Goal: Manage account settings

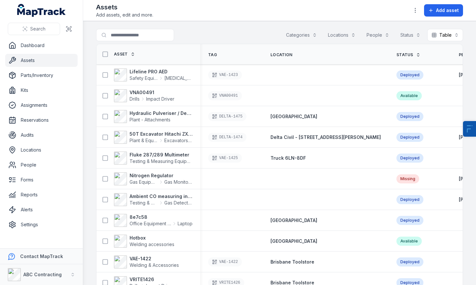
click at [318, 9] on div "Assets Add assets, edit and more. Add asset" at bounding box center [279, 11] width 367 height 16
click at [38, 72] on link "Parts/Inventory" at bounding box center [41, 75] width 72 height 13
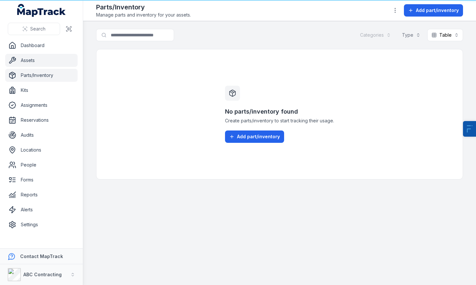
click at [35, 57] on link "Assets" at bounding box center [41, 60] width 72 height 13
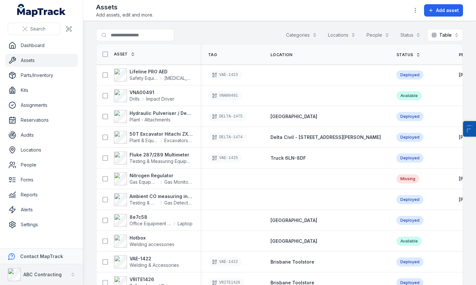
click at [54, 277] on strong "ABC Contracting" at bounding box center [42, 275] width 38 height 6
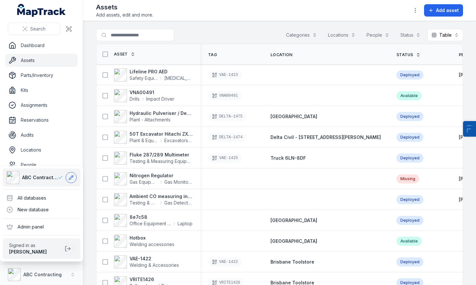
click at [71, 181] on button at bounding box center [71, 177] width 11 height 11
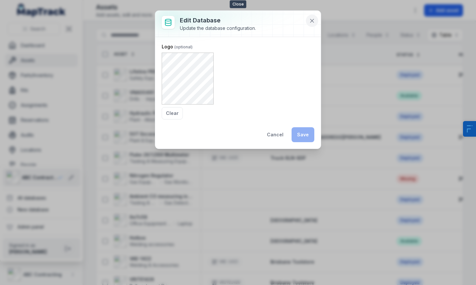
click at [311, 21] on icon at bounding box center [312, 21] width 6 height 6
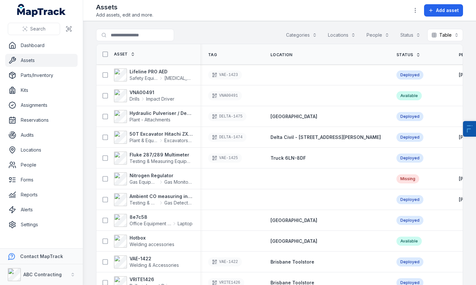
click at [300, 16] on div "Assets Add assets, edit and more. Add asset" at bounding box center [279, 11] width 367 height 16
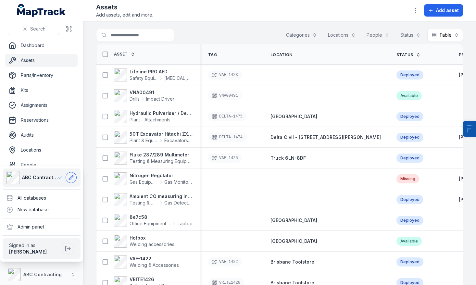
click at [74, 178] on button at bounding box center [71, 177] width 11 height 11
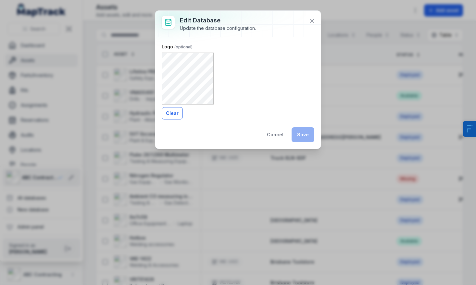
click at [177, 110] on button "Clear" at bounding box center [172, 113] width 21 height 12
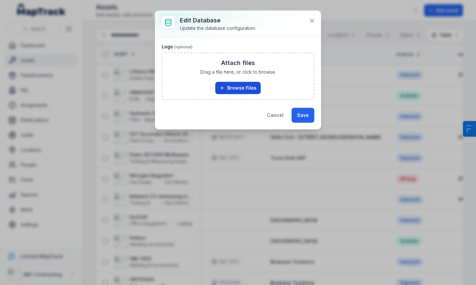
click at [226, 86] on button "Browse Files" at bounding box center [237, 88] width 45 height 12
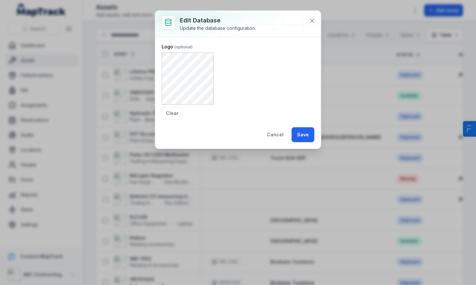
click at [309, 142] on button "Save" at bounding box center [303, 134] width 23 height 15
